Goal: Navigation & Orientation: Find specific page/section

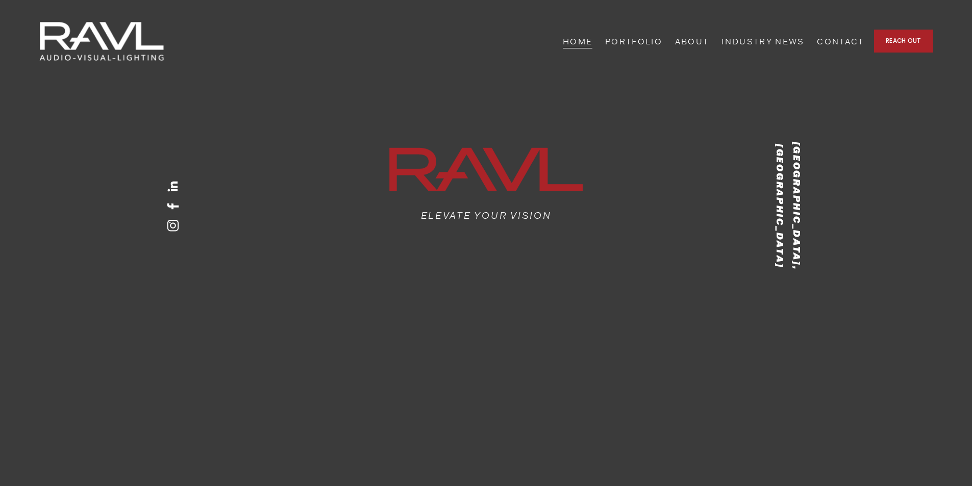
click at [709, 46] on link "ABOUT" at bounding box center [692, 41] width 34 height 16
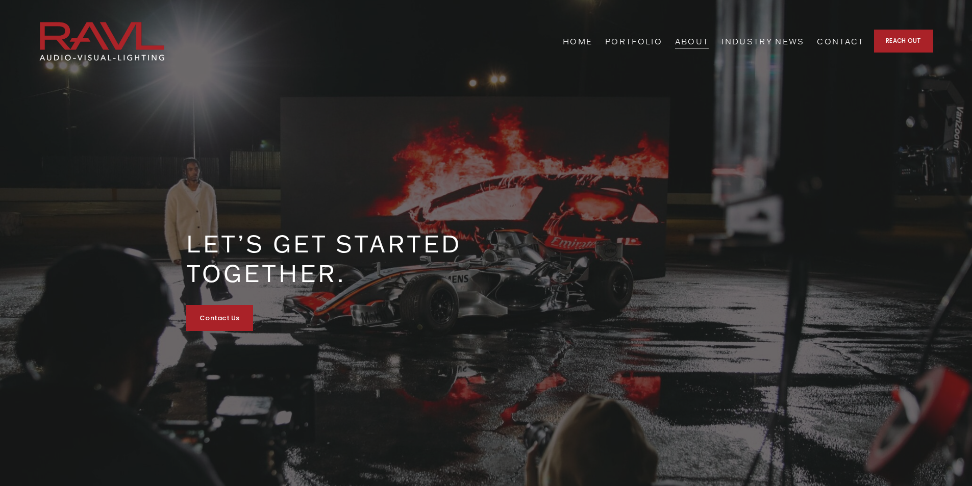
click at [709, 40] on link "ABOUT" at bounding box center [692, 41] width 34 height 16
